Goal: Check status: Check status

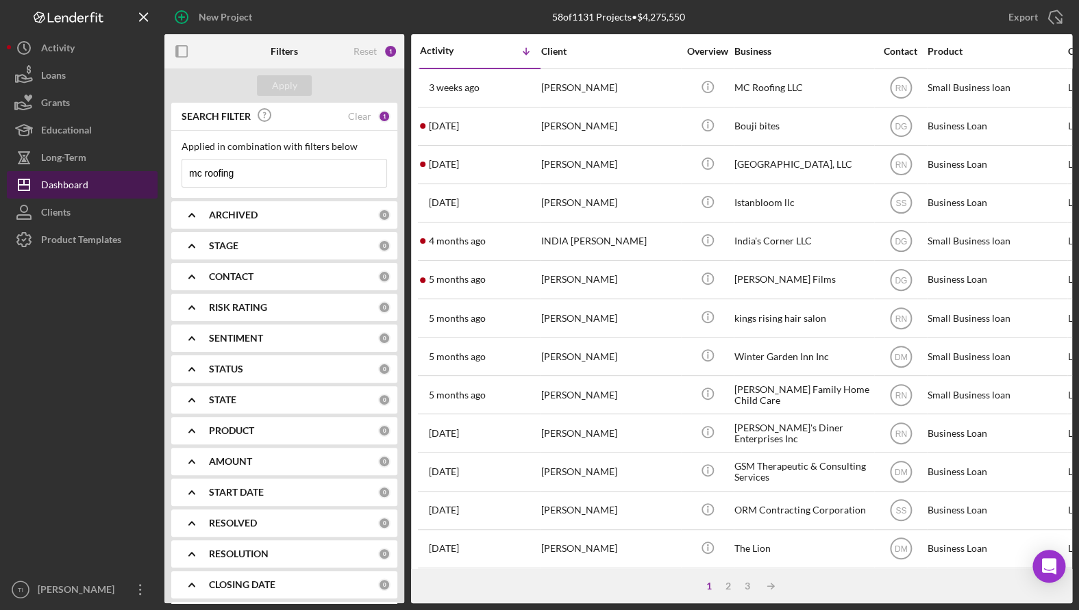
drag, startPoint x: 292, startPoint y: 174, endPoint x: 127, endPoint y: 189, distance: 165.8
click at [134, 184] on div "New Project 58 of 1131 Projects • $4,275,550 mc roofing Export Icon/Export Filt…" at bounding box center [539, 302] width 1065 height 604
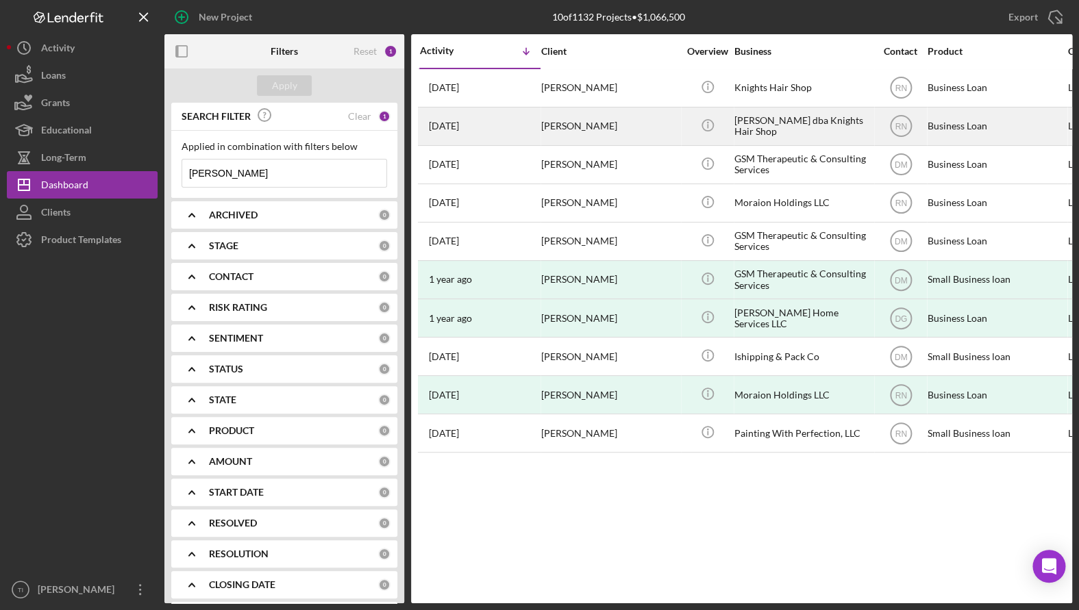
type input "[PERSON_NAME]"
click at [762, 116] on div "[PERSON_NAME] dba Knights Hair Shop" at bounding box center [802, 126] width 137 height 36
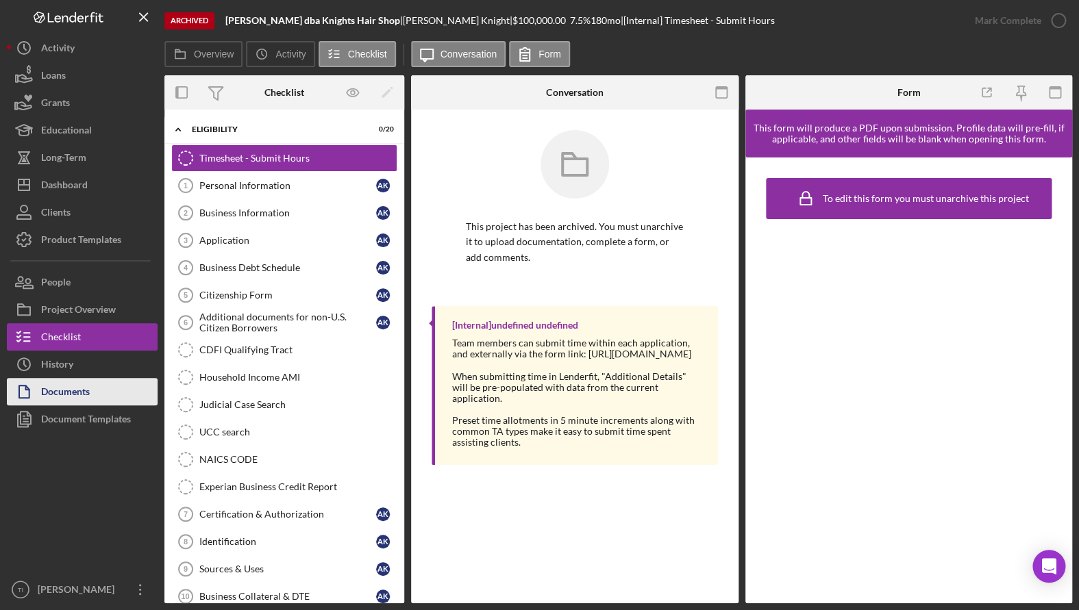
click at [68, 391] on div "Documents" at bounding box center [65, 393] width 49 height 31
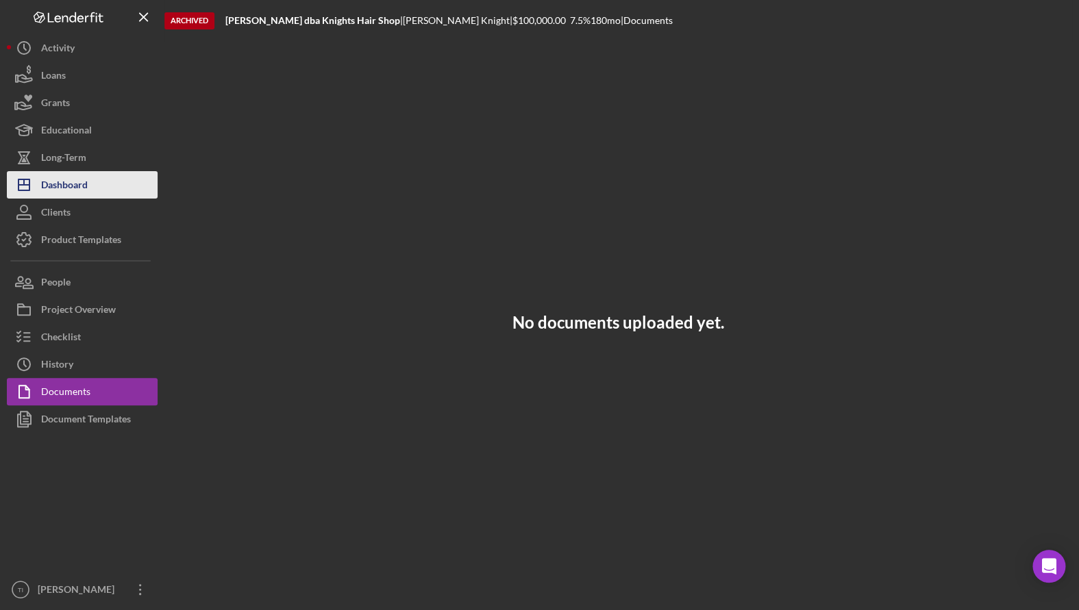
drag, startPoint x: 65, startPoint y: 181, endPoint x: 78, endPoint y: 183, distance: 13.2
click at [66, 180] on div "Dashboard" at bounding box center [64, 186] width 47 height 31
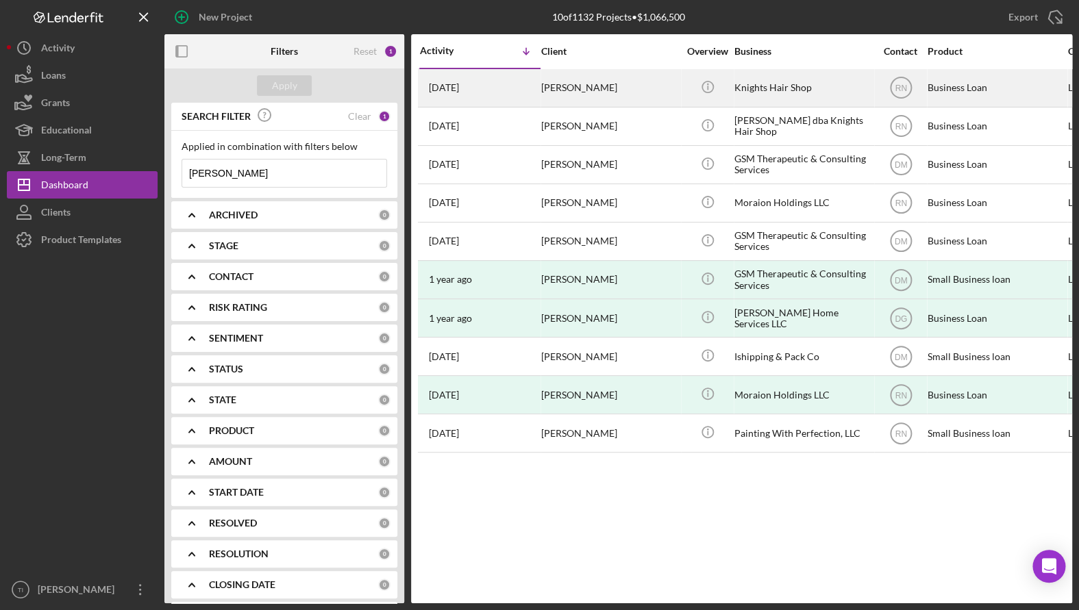
click at [759, 89] on div "Knights Hair Shop" at bounding box center [802, 88] width 137 height 36
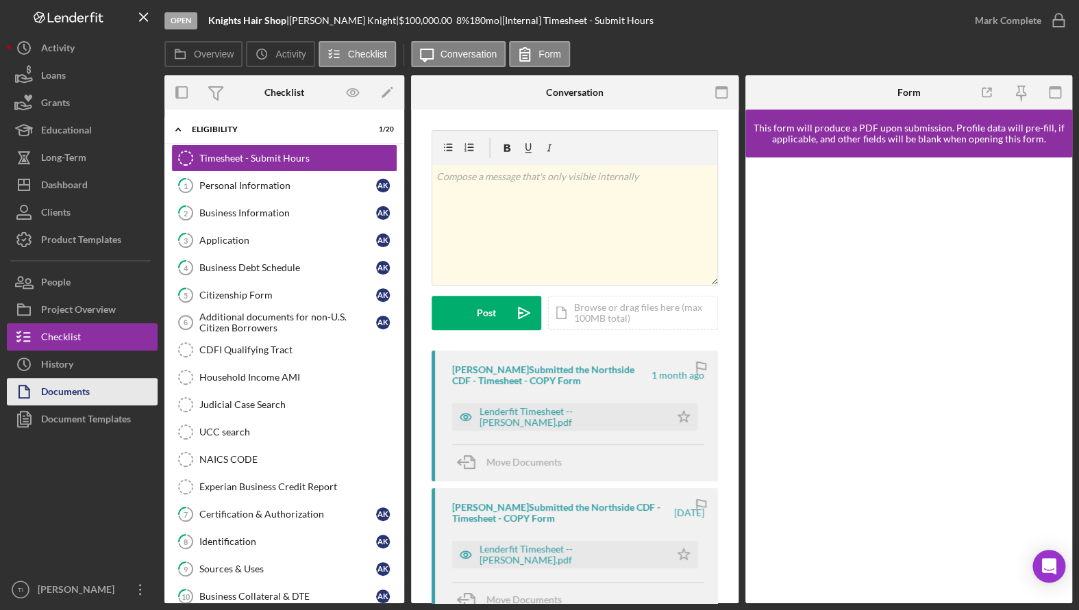
click at [75, 386] on div "Documents" at bounding box center [65, 393] width 49 height 31
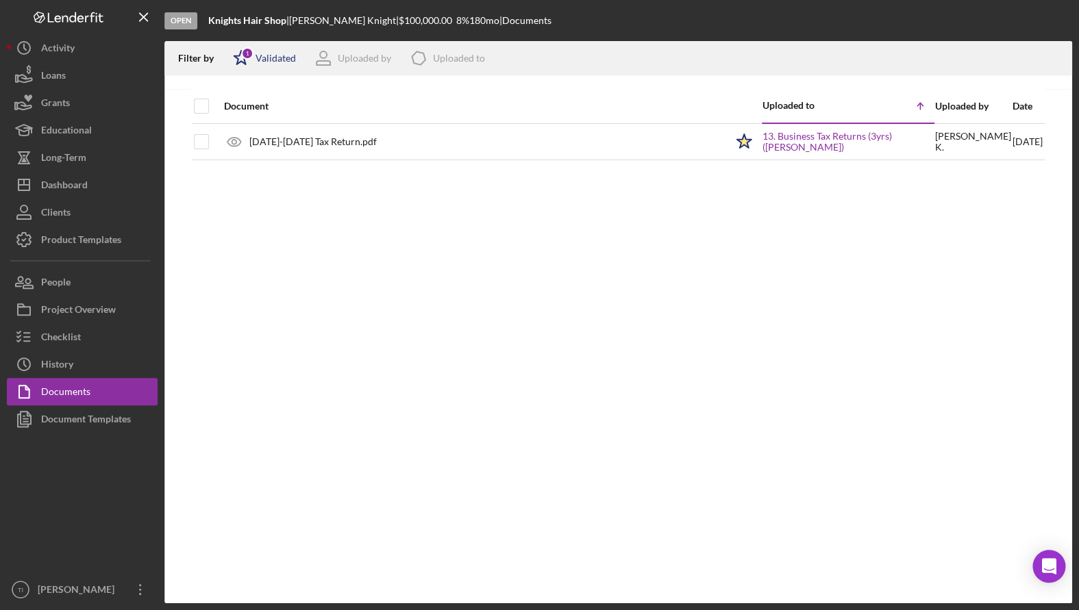
click at [282, 53] on div "Validated" at bounding box center [276, 58] width 40 height 11
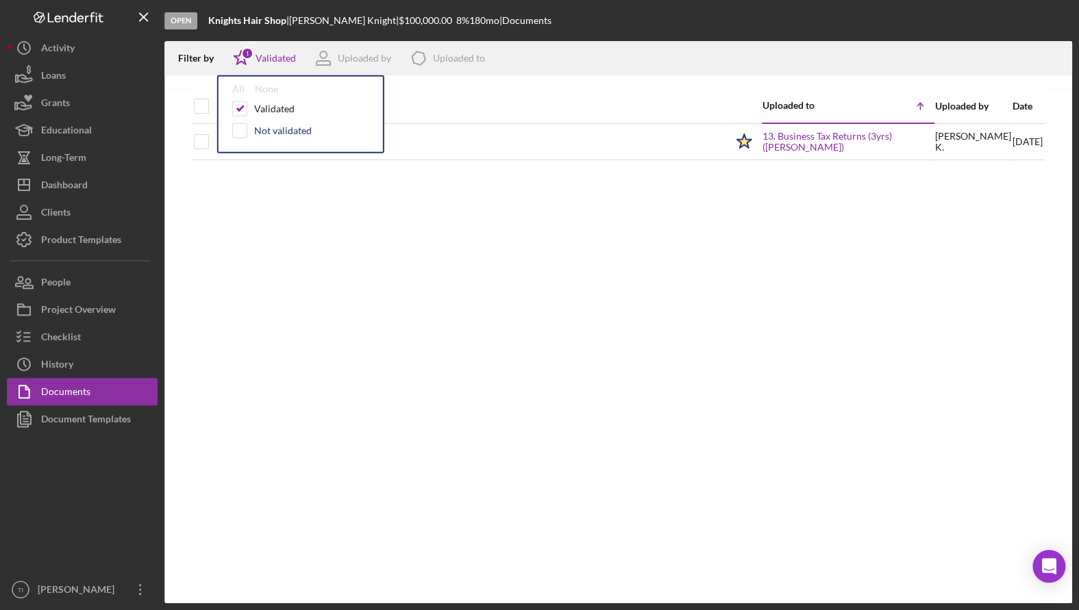
click at [308, 127] on div "Not validated" at bounding box center [283, 130] width 58 height 11
checkbox input "true"
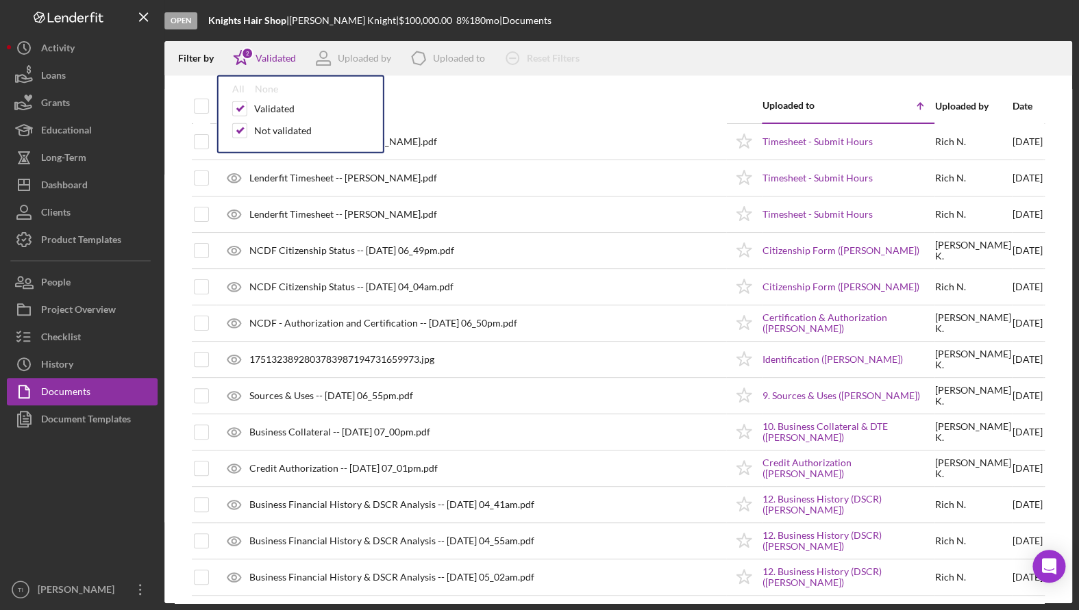
click at [615, 92] on div "Document" at bounding box center [474, 106] width 501 height 33
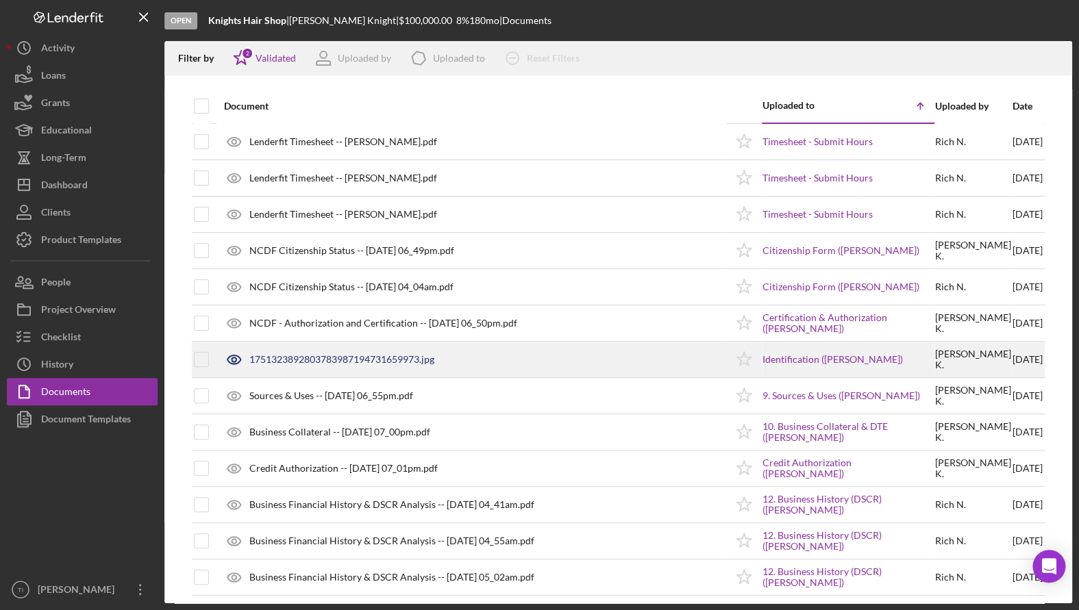
click at [369, 358] on div "1751323892803783987194731659973.jpg" at bounding box center [341, 359] width 185 height 11
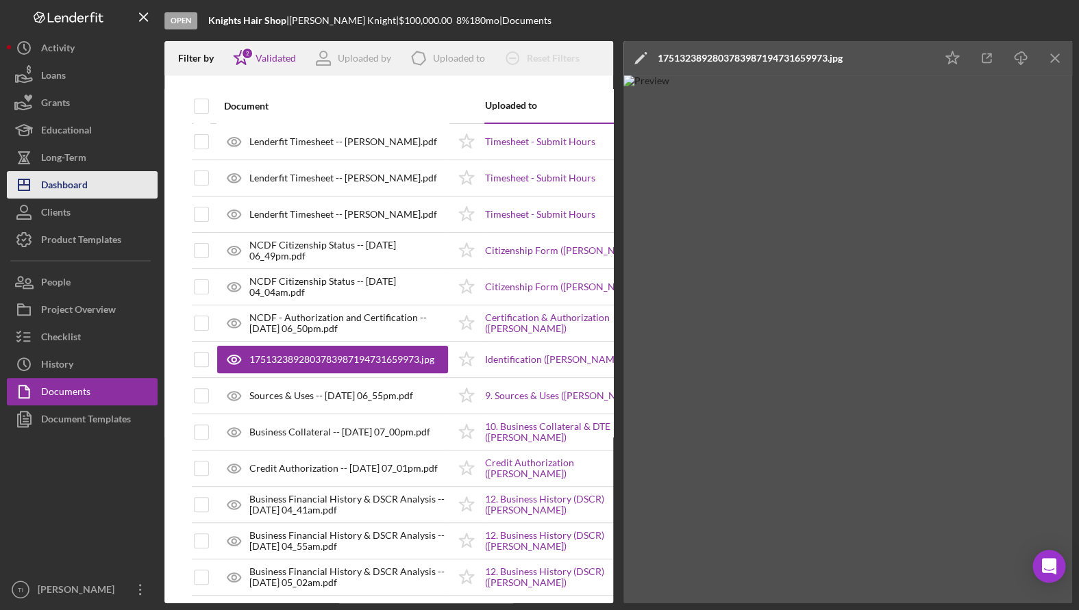
click at [75, 182] on div "Dashboard" at bounding box center [64, 186] width 47 height 31
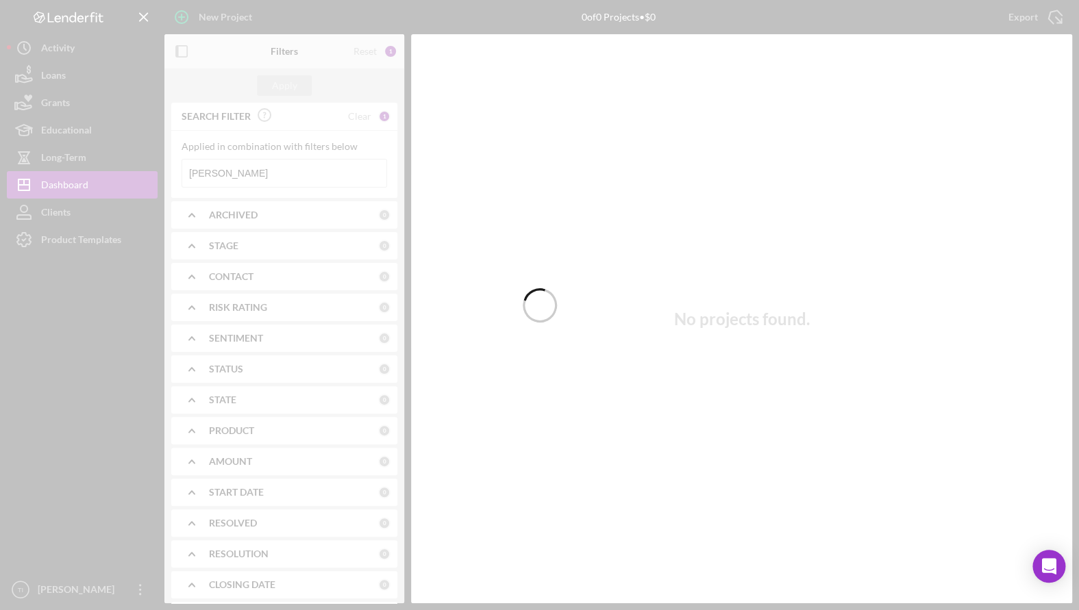
click at [287, 169] on div at bounding box center [539, 305] width 1079 height 610
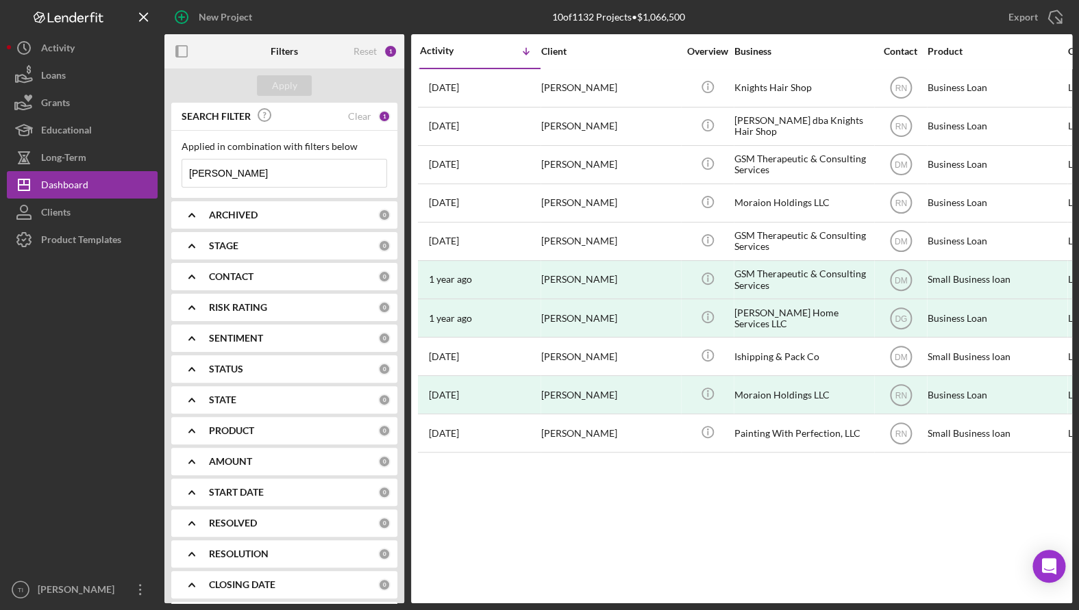
drag, startPoint x: 294, startPoint y: 171, endPoint x: 158, endPoint y: 169, distance: 136.3
click at [162, 166] on div "New Project 10 of 1132 Projects • $1,066,500 [PERSON_NAME] Export Icon/Export F…" at bounding box center [539, 302] width 1065 height 604
drag, startPoint x: 79, startPoint y: 401, endPoint x: 105, endPoint y: 388, distance: 29.4
click at [79, 401] on div at bounding box center [82, 414] width 151 height 323
click at [317, 169] on input at bounding box center [284, 173] width 204 height 27
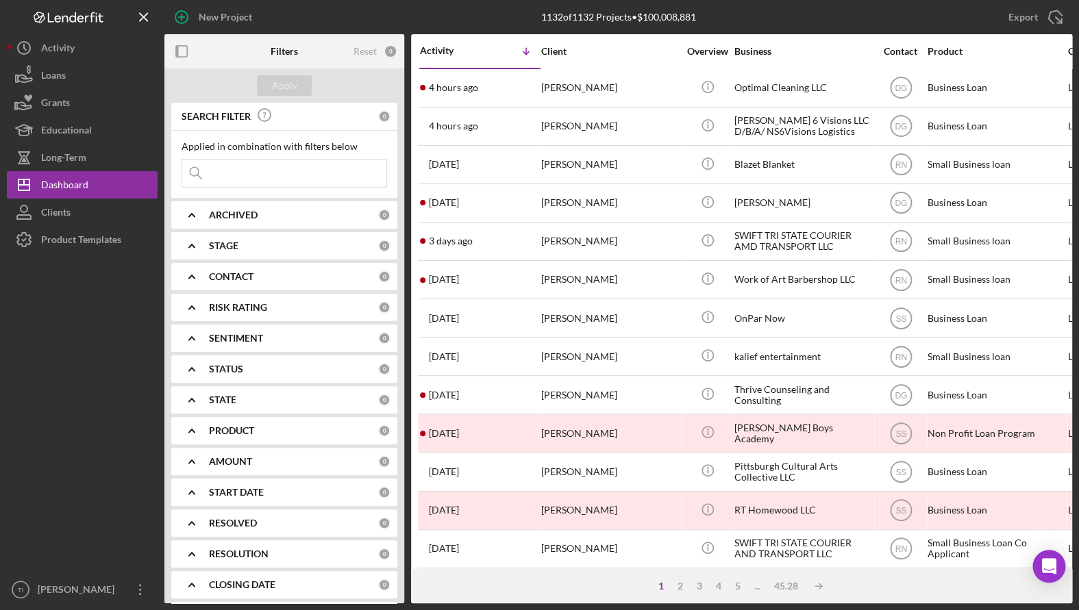
click at [248, 175] on input at bounding box center [284, 173] width 204 height 27
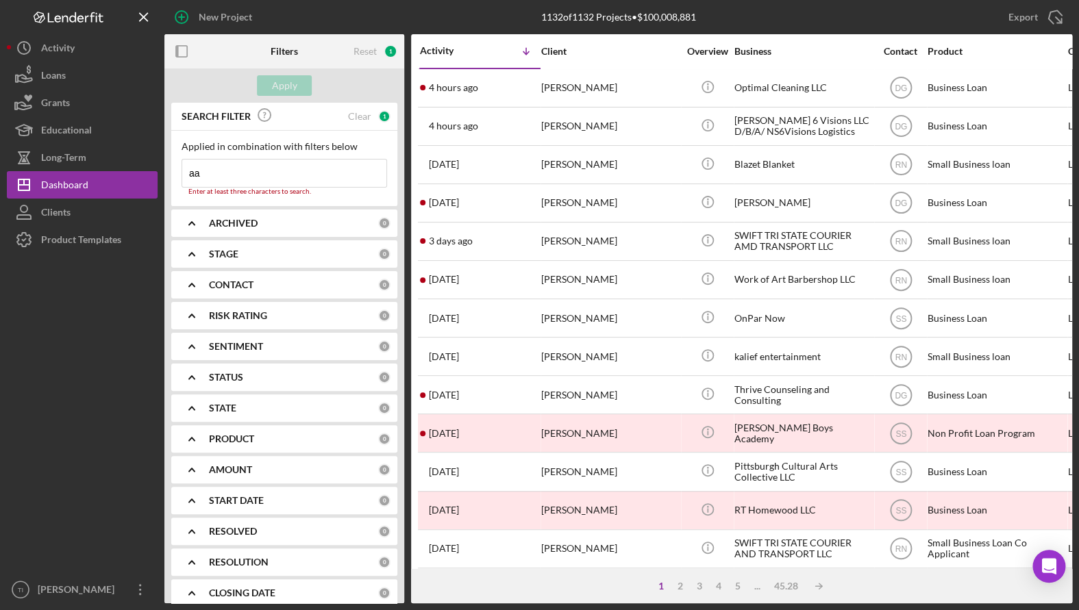
type input "[PERSON_NAME]"
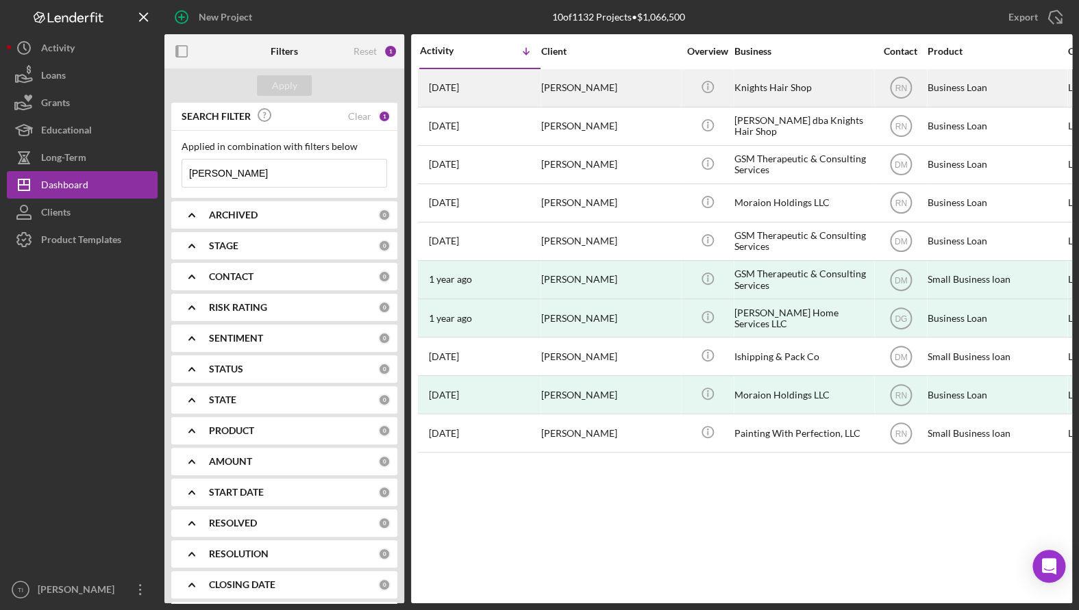
click at [754, 88] on div "Knights Hair Shop" at bounding box center [802, 88] width 137 height 36
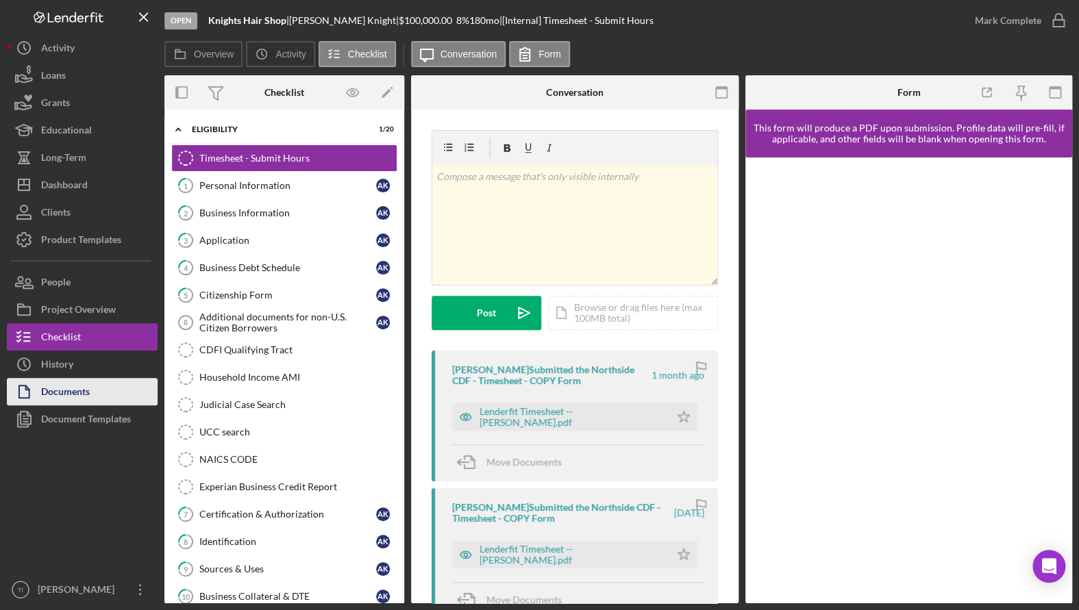
click at [79, 397] on div "Documents" at bounding box center [65, 393] width 49 height 31
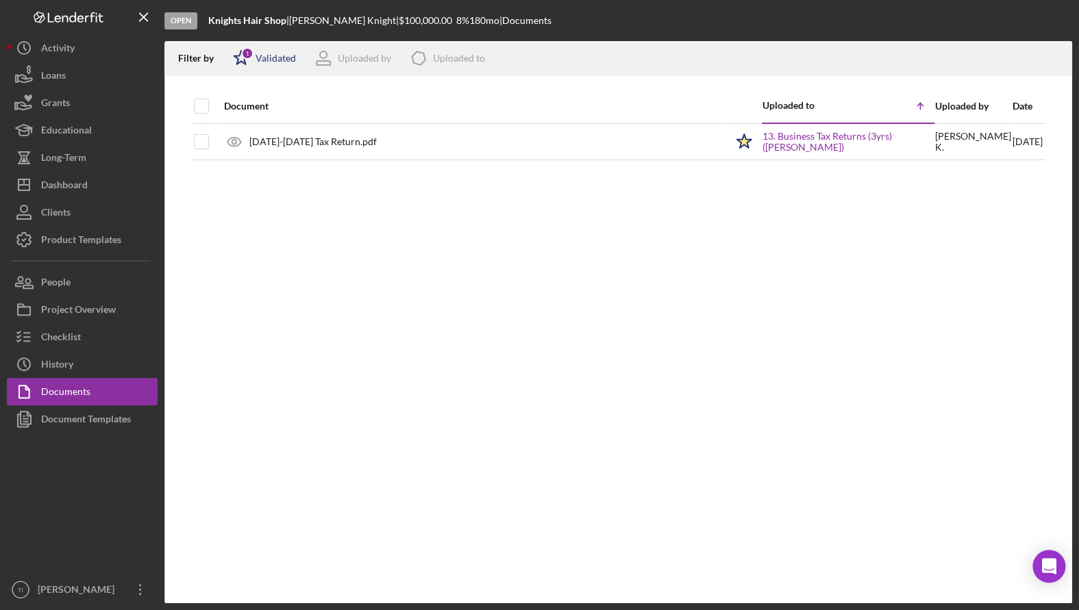
click at [286, 53] on div "Validated" at bounding box center [276, 58] width 40 height 11
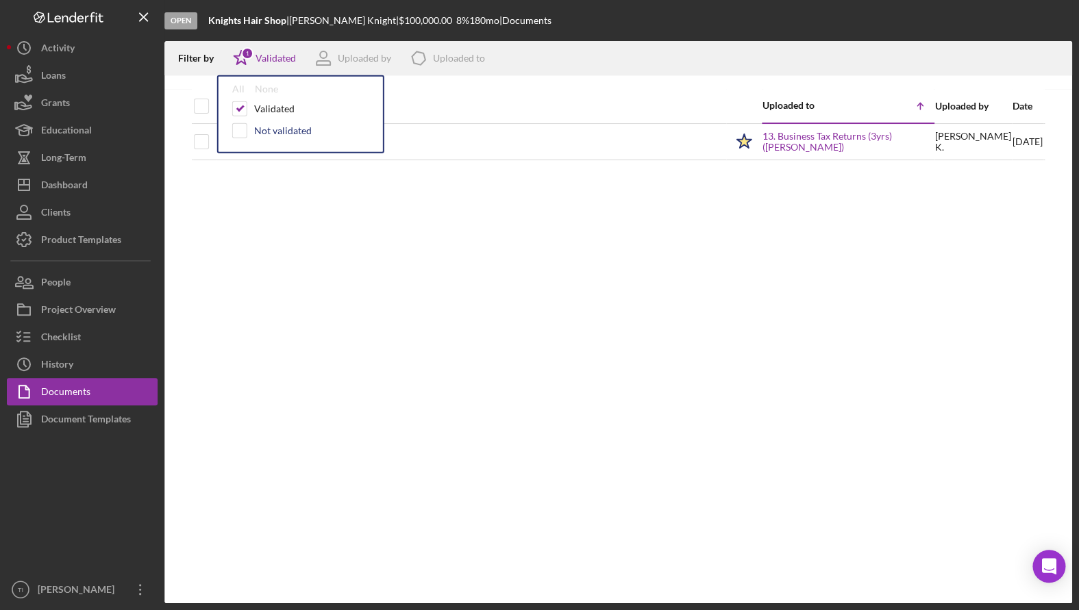
click at [306, 126] on div "Not validated" at bounding box center [283, 130] width 58 height 11
checkbox input "true"
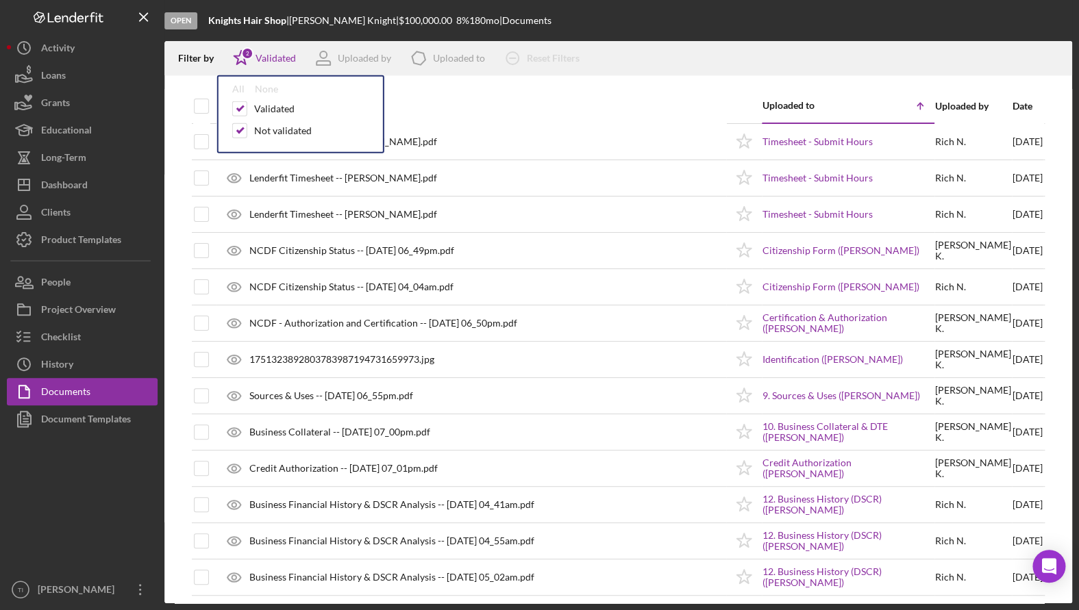
click at [708, 61] on div "Filter by Icon/Star 2 Validated All None Validated Not validated Uploaded by Ic…" at bounding box center [618, 58] width 908 height 34
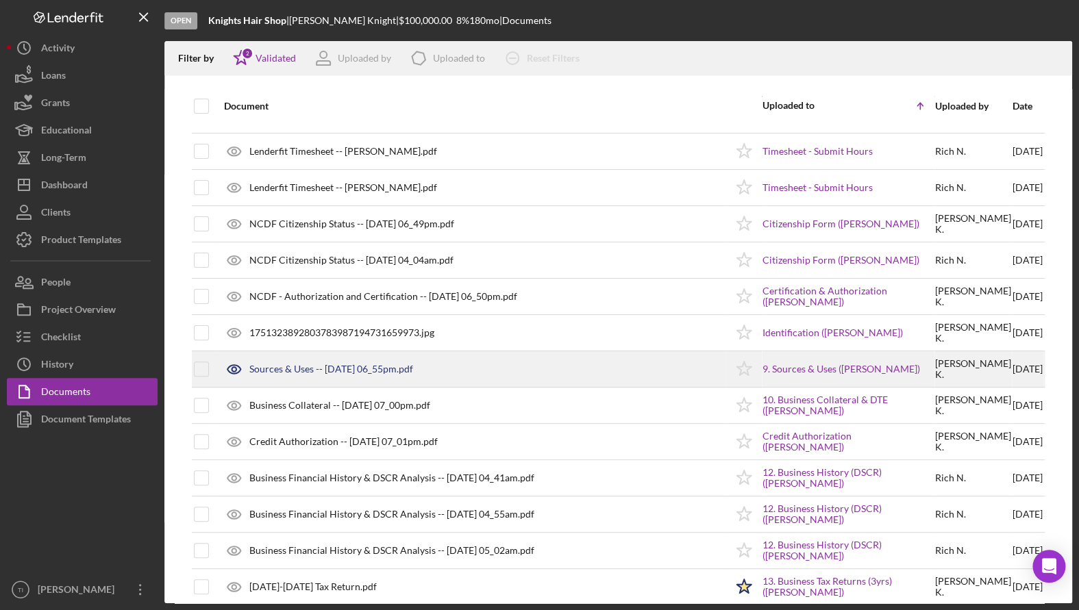
scroll to position [41, 0]
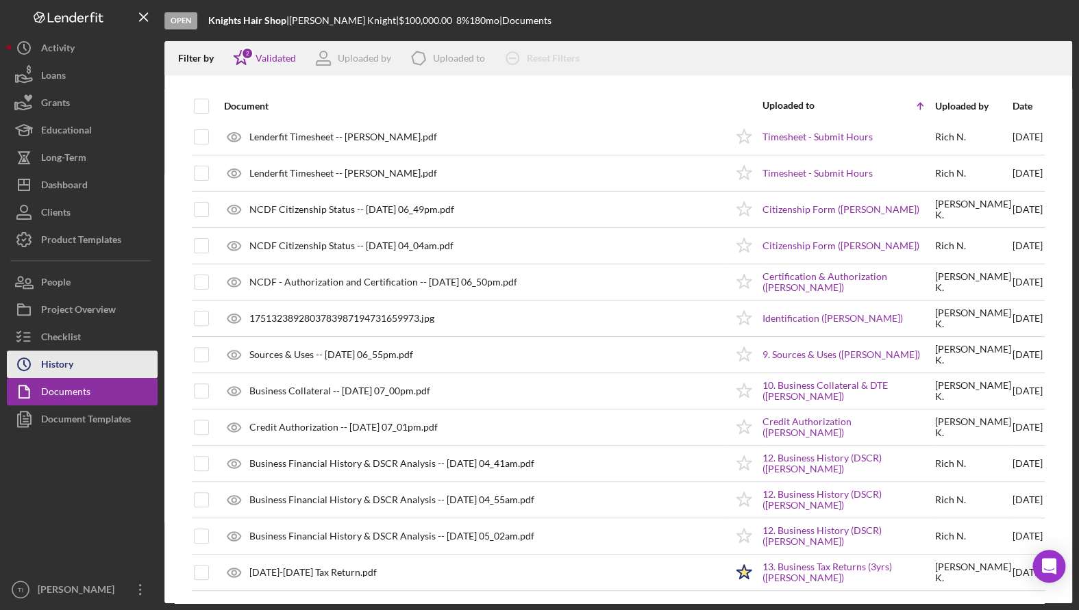
drag, startPoint x: 72, startPoint y: 336, endPoint x: 72, endPoint y: 355, distance: 19.2
click at [71, 336] on div "Checklist" at bounding box center [61, 338] width 40 height 31
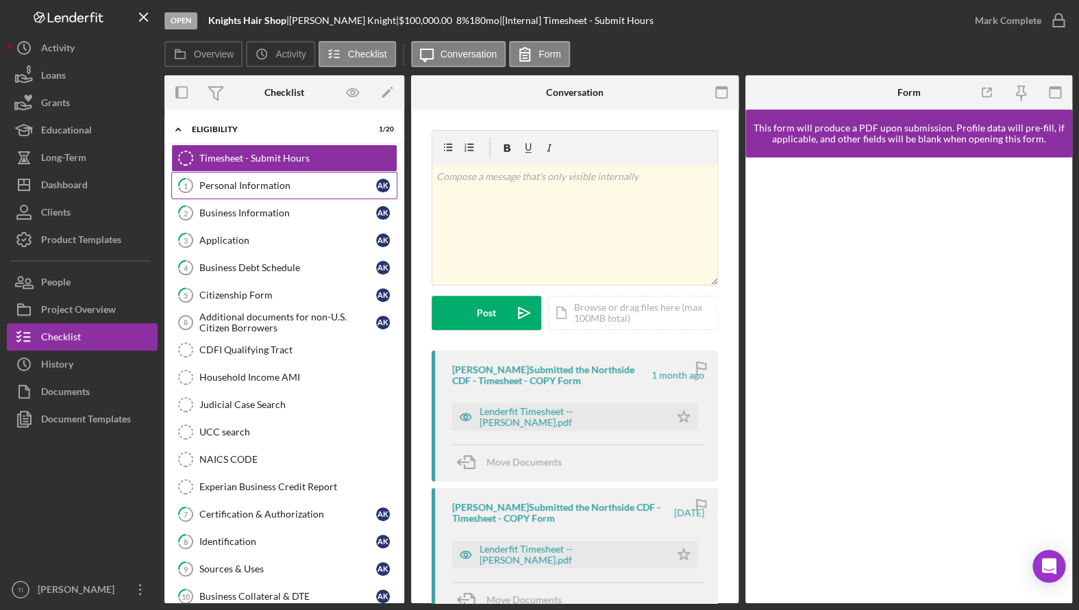
click at [258, 177] on link "1 Personal Information A K" at bounding box center [284, 185] width 226 height 27
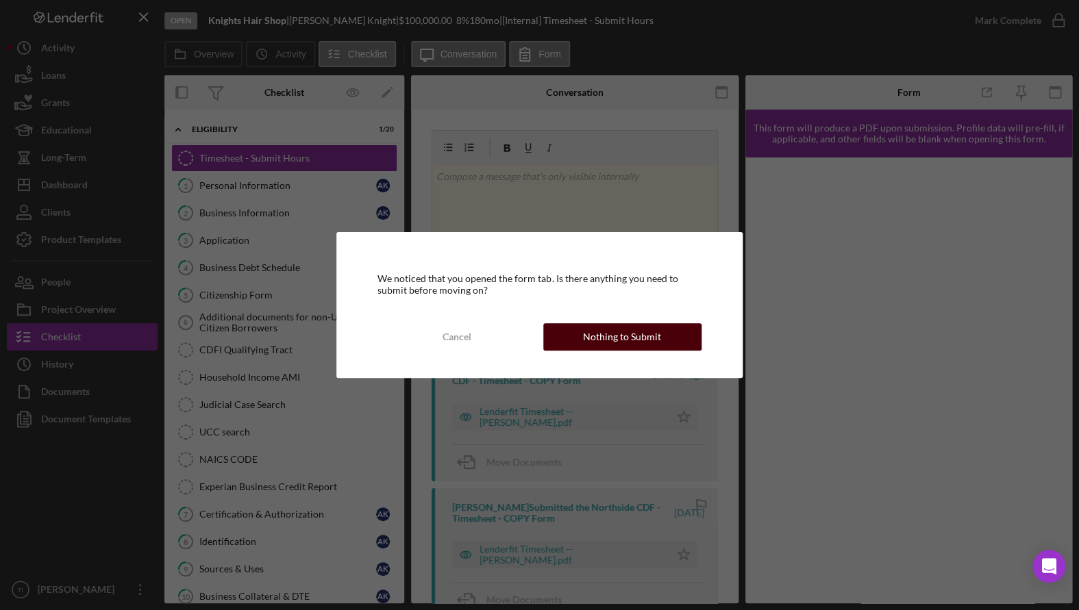
click at [652, 328] on div "Nothing to Submit" at bounding box center [622, 336] width 78 height 27
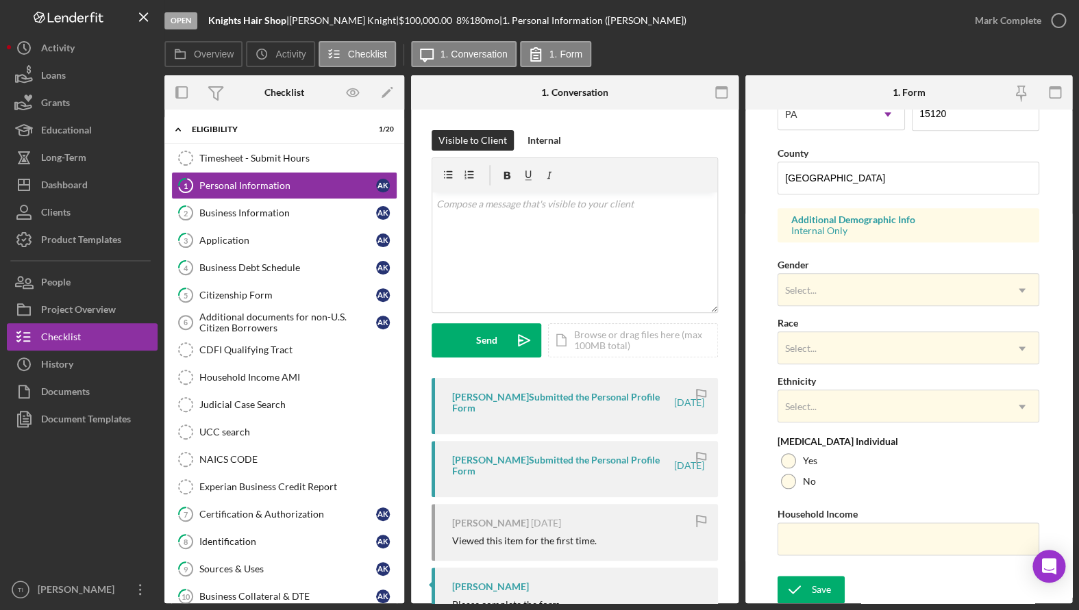
scroll to position [419, 0]
click at [238, 211] on div "Business Information" at bounding box center [287, 213] width 177 height 11
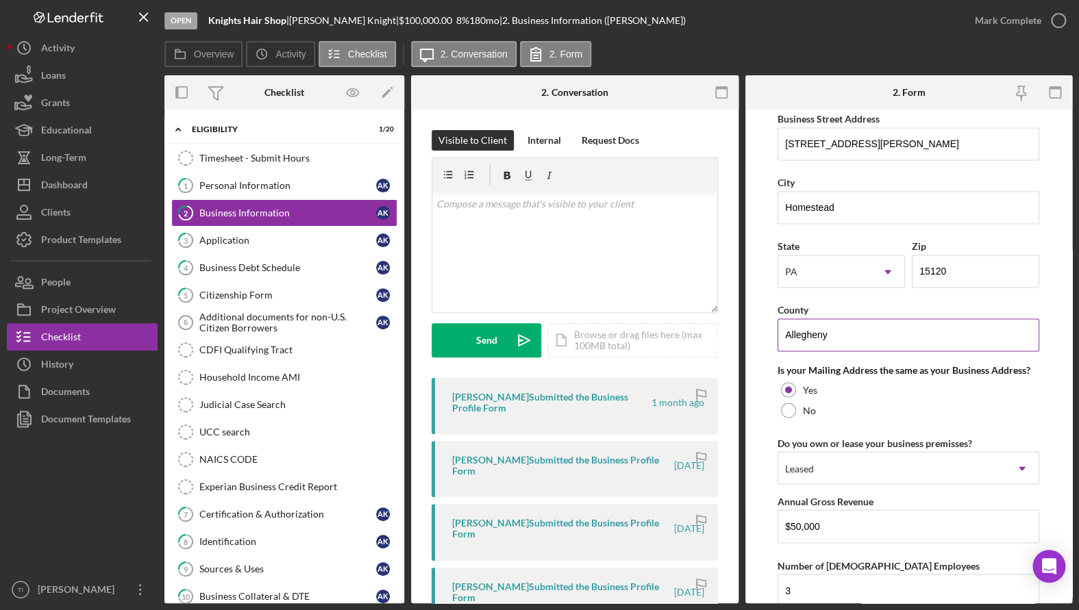
scroll to position [1026, 0]
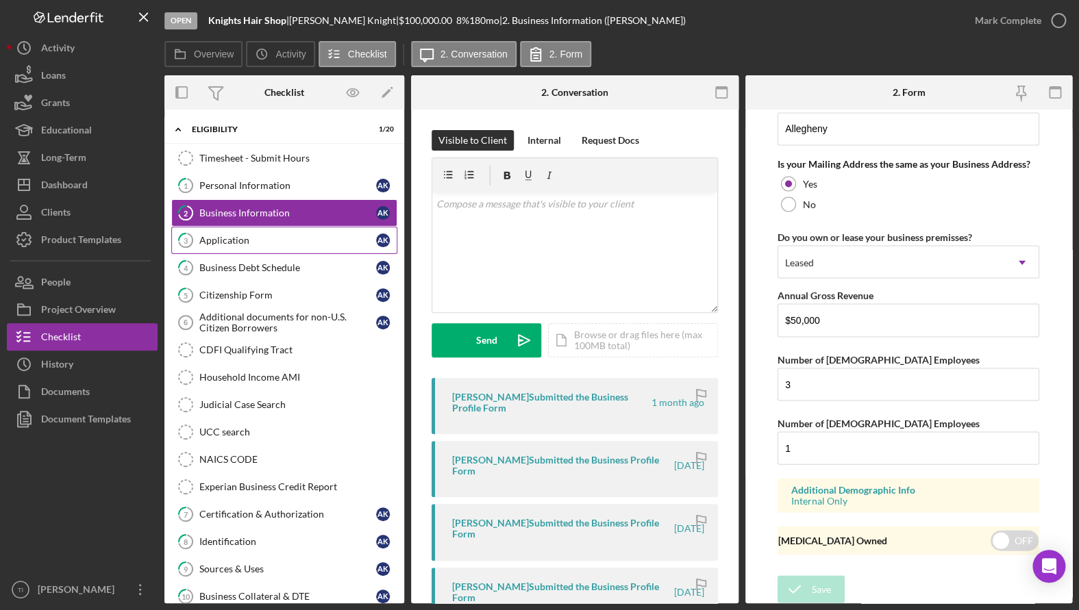
click at [247, 239] on div "Application" at bounding box center [287, 240] width 177 height 11
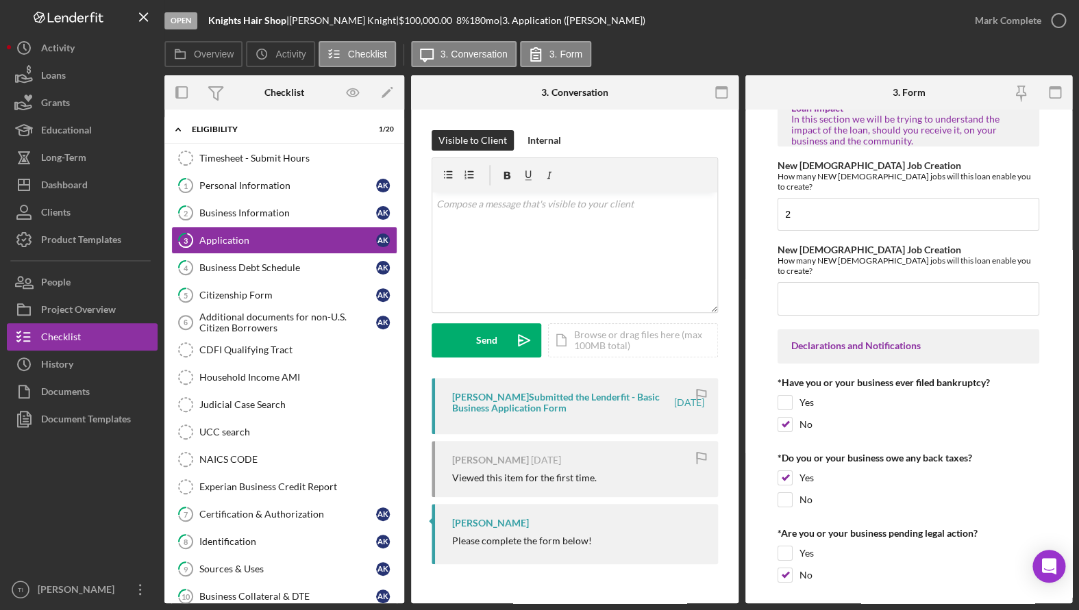
scroll to position [2025, 0]
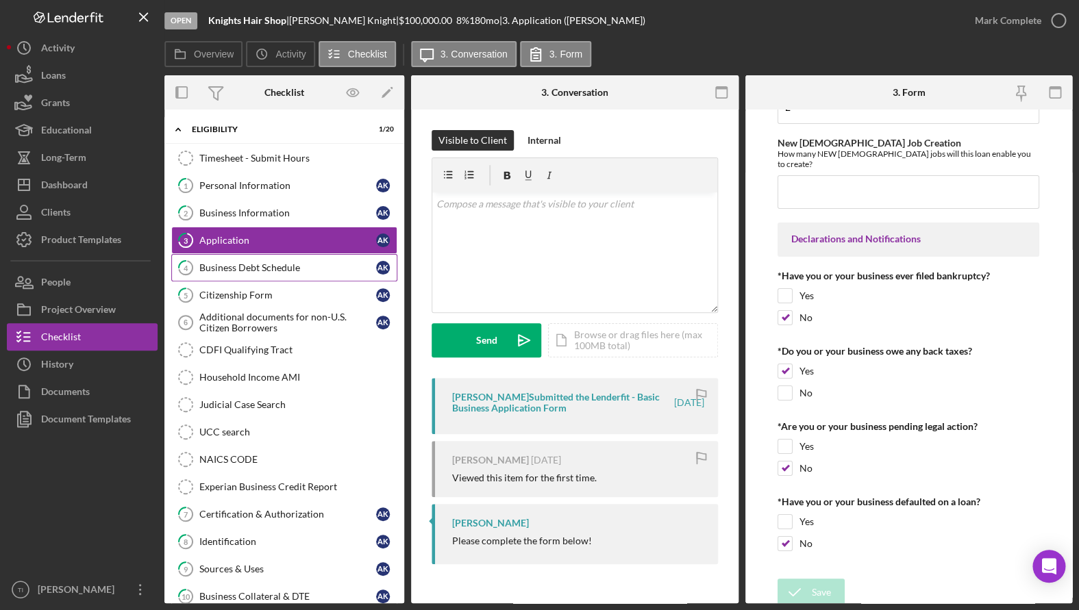
click at [214, 271] on div "Business Debt Schedule" at bounding box center [287, 267] width 177 height 11
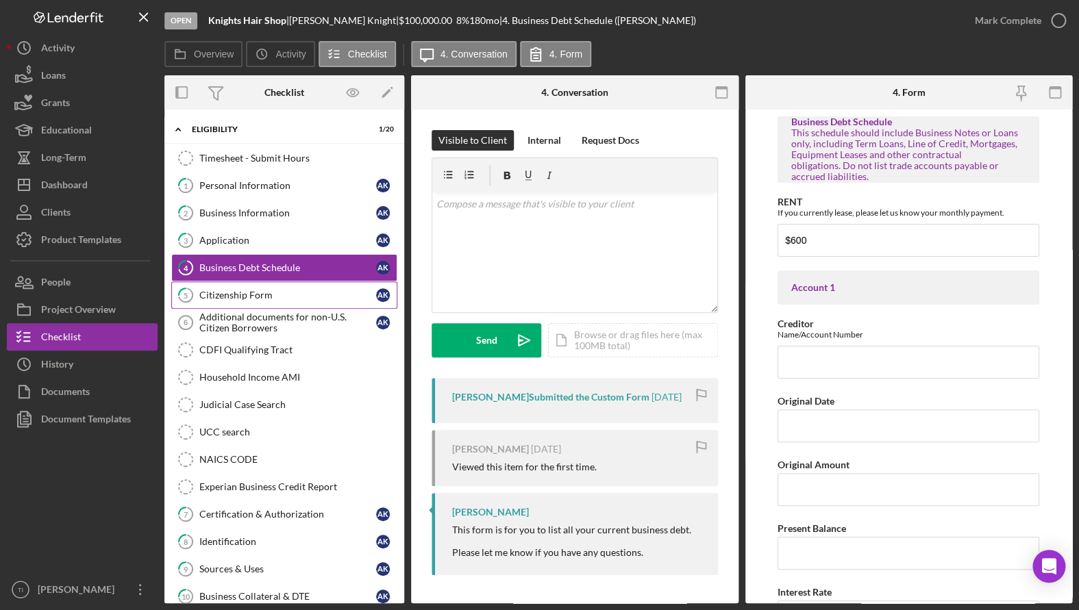
click at [231, 293] on div "Citizenship Form" at bounding box center [287, 295] width 177 height 11
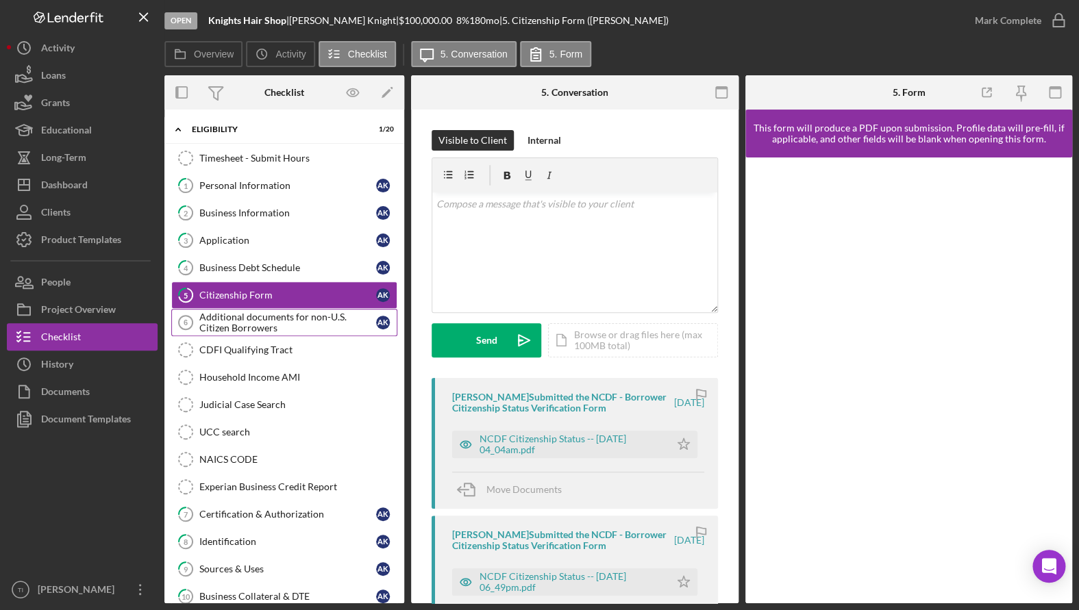
click at [241, 316] on div "Additional documents for non-U.S. Citizen Borrowers" at bounding box center [287, 323] width 177 height 22
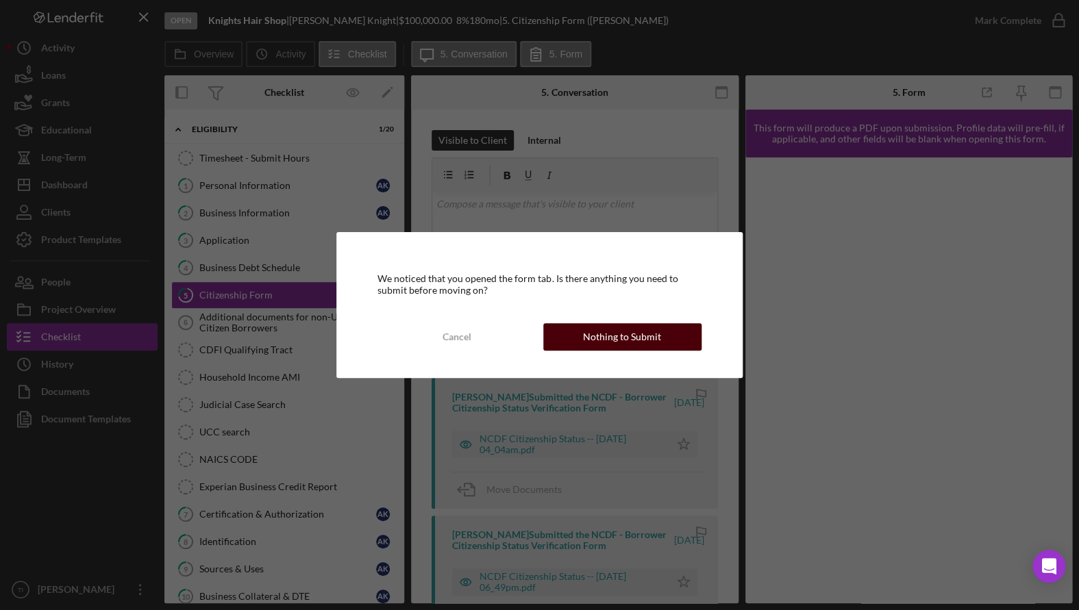
click at [617, 335] on div "Nothing to Submit" at bounding box center [622, 336] width 78 height 27
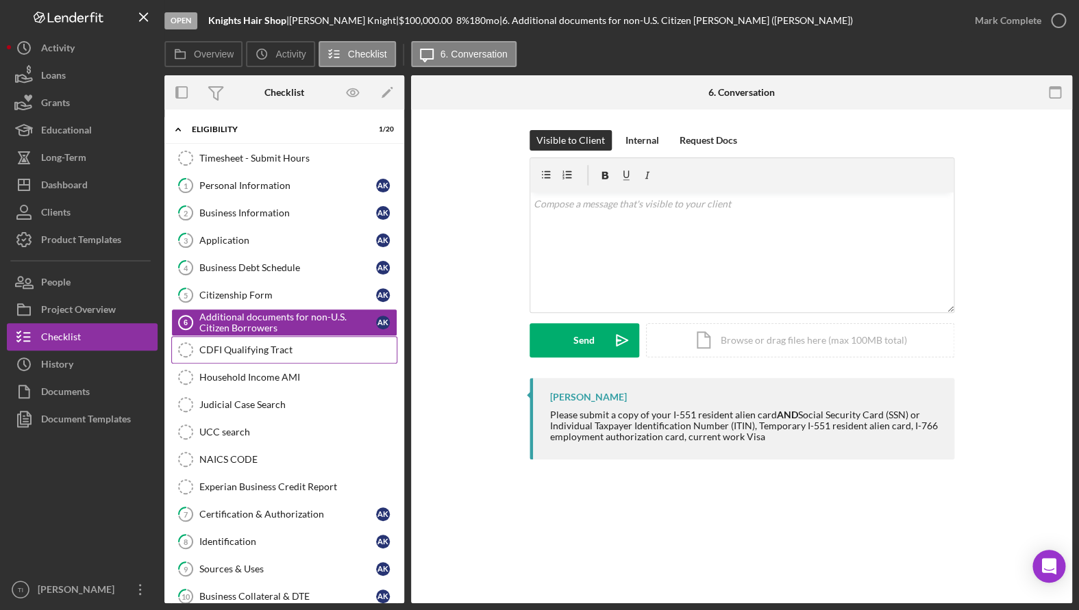
click at [251, 347] on div "CDFI Qualifying Tract" at bounding box center [297, 350] width 197 height 11
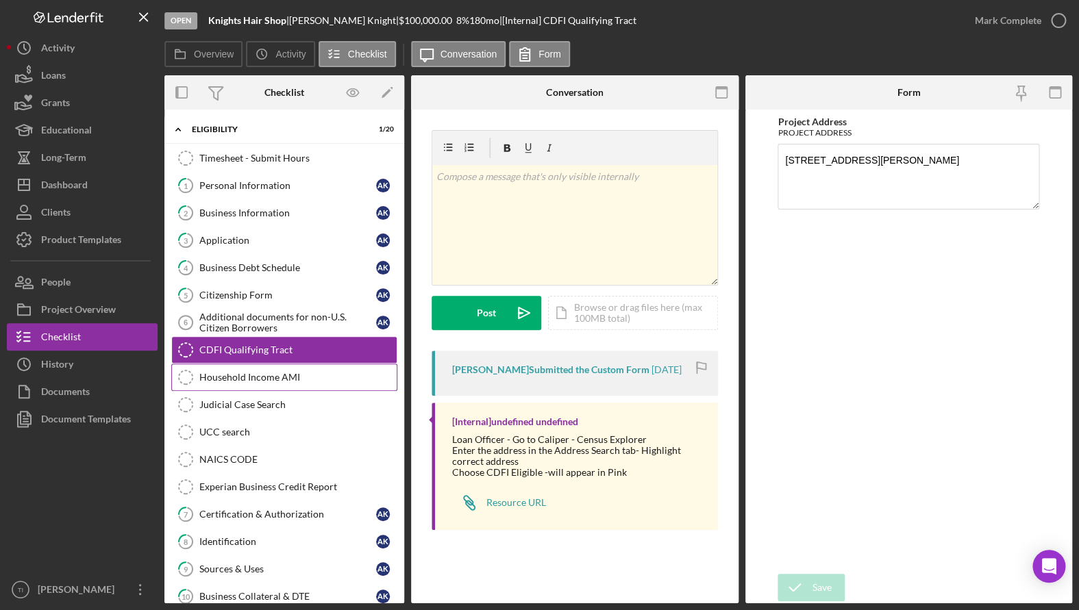
click at [260, 375] on div "Household Income AMI" at bounding box center [297, 377] width 197 height 11
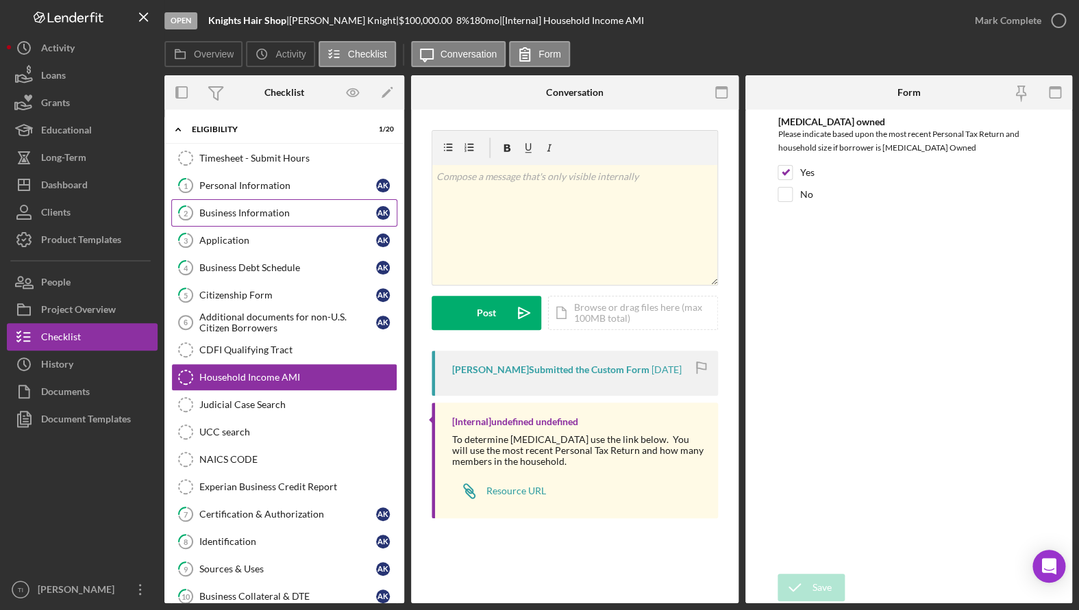
click at [252, 219] on link "2 Business Information A K" at bounding box center [284, 212] width 226 height 27
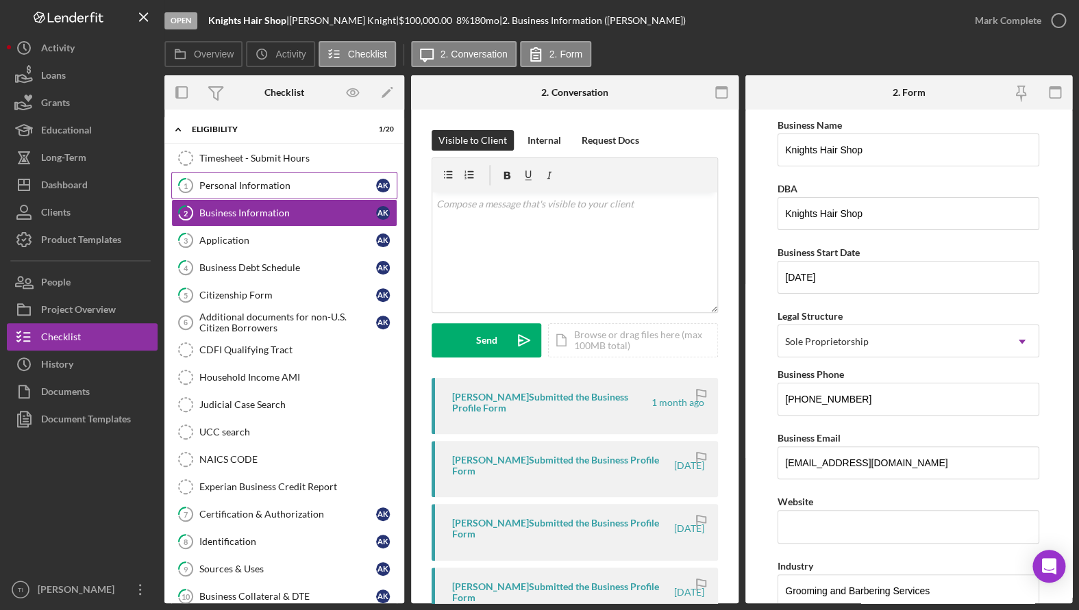
click at [220, 187] on div "Personal Information" at bounding box center [287, 185] width 177 height 11
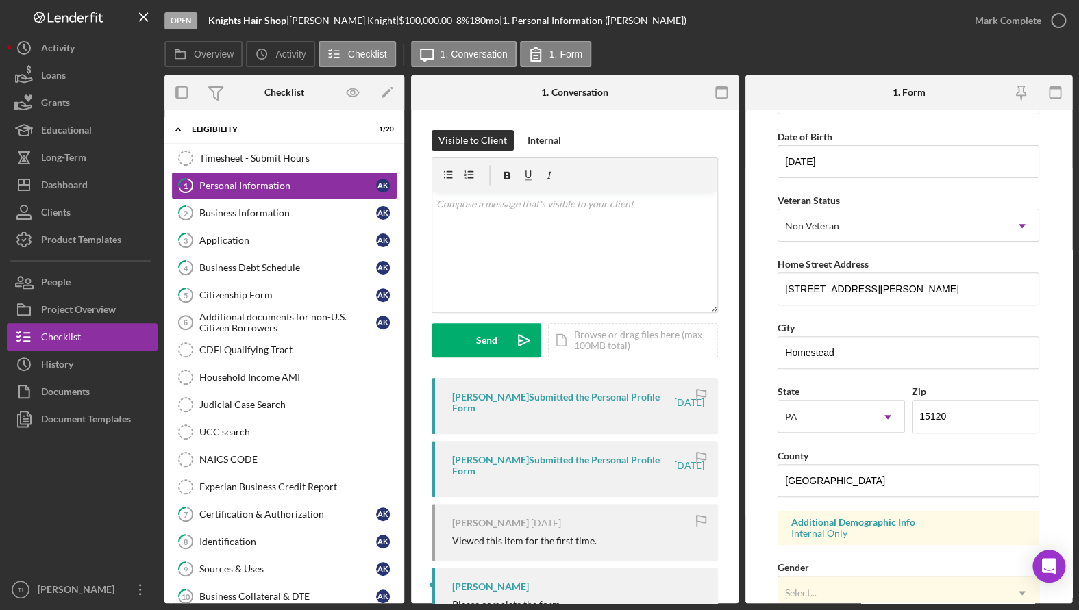
scroll to position [137, 0]
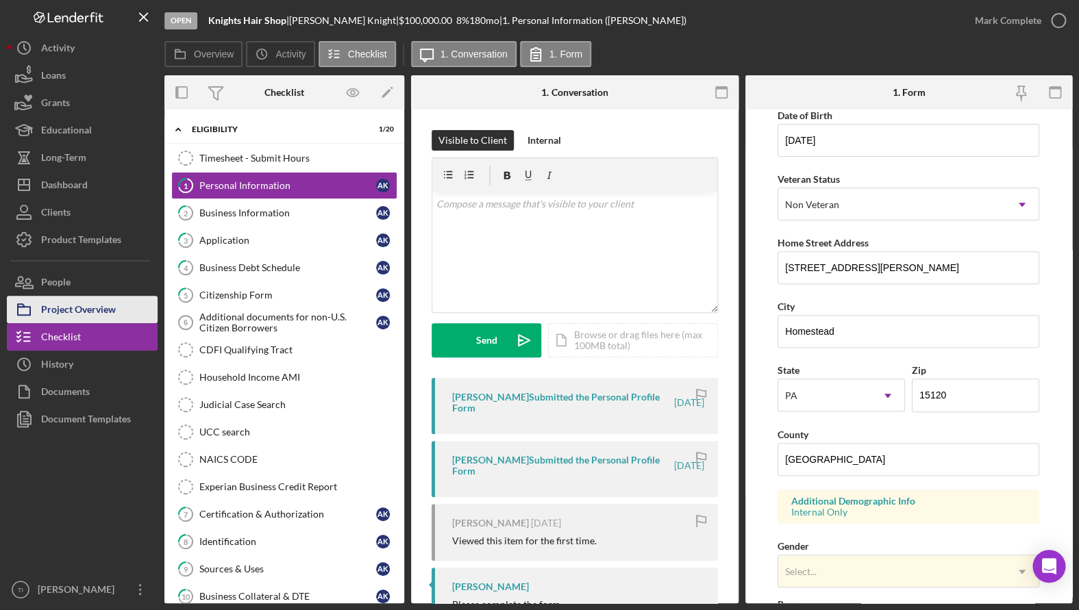
click at [85, 308] on div "Project Overview" at bounding box center [78, 311] width 75 height 31
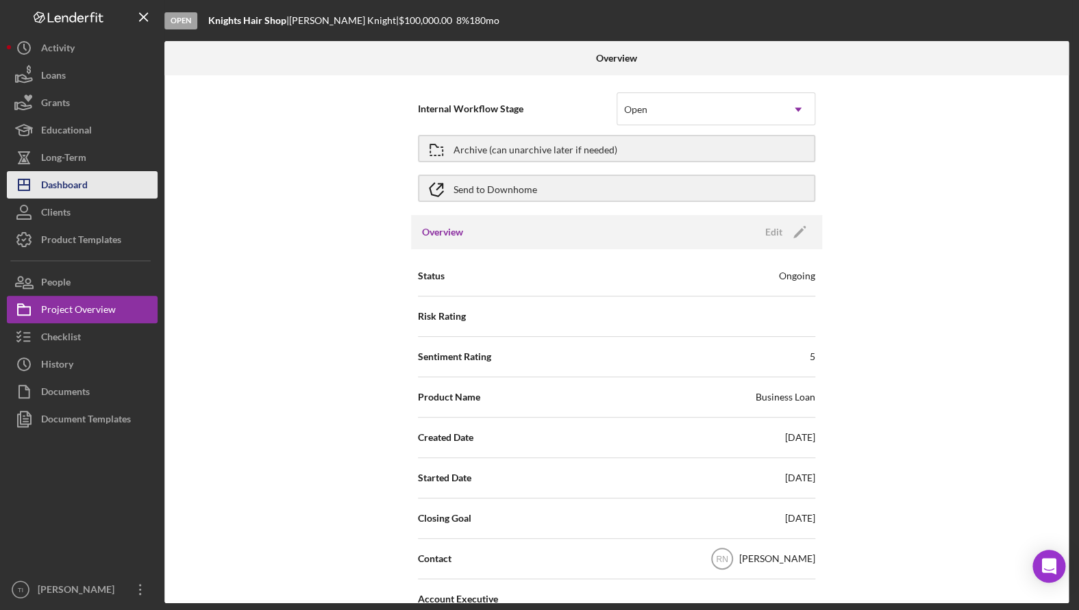
click at [69, 186] on div "Dashboard" at bounding box center [64, 186] width 47 height 31
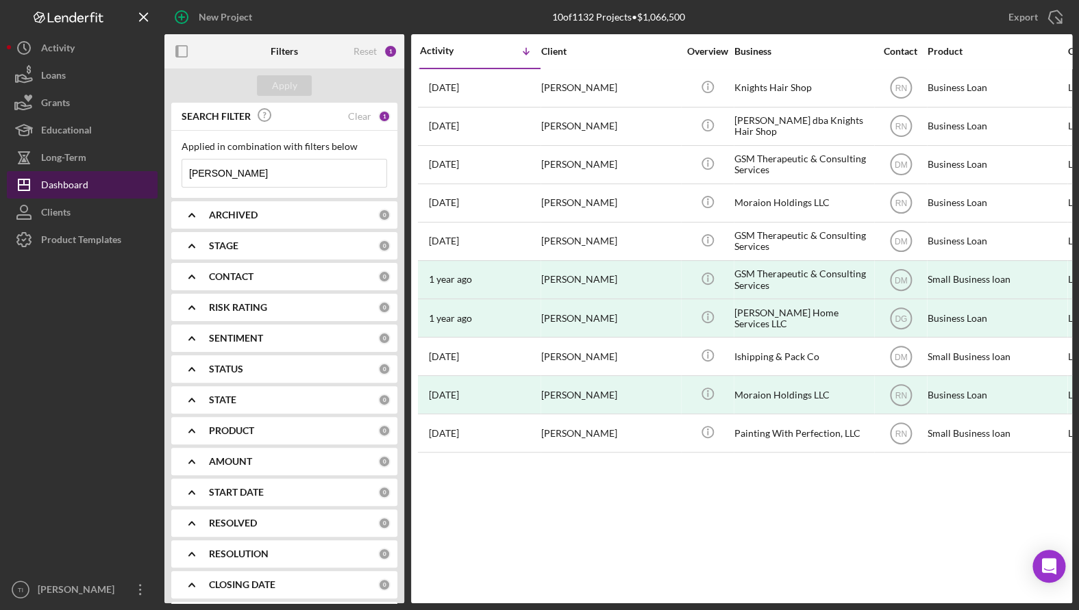
drag, startPoint x: 288, startPoint y: 172, endPoint x: 134, endPoint y: 176, distance: 154.9
click at [134, 175] on div "New Project 10 of 1132 Projects • $1,066,500 [PERSON_NAME] Export Icon/Export F…" at bounding box center [539, 302] width 1065 height 604
